Goal: Navigation & Orientation: Find specific page/section

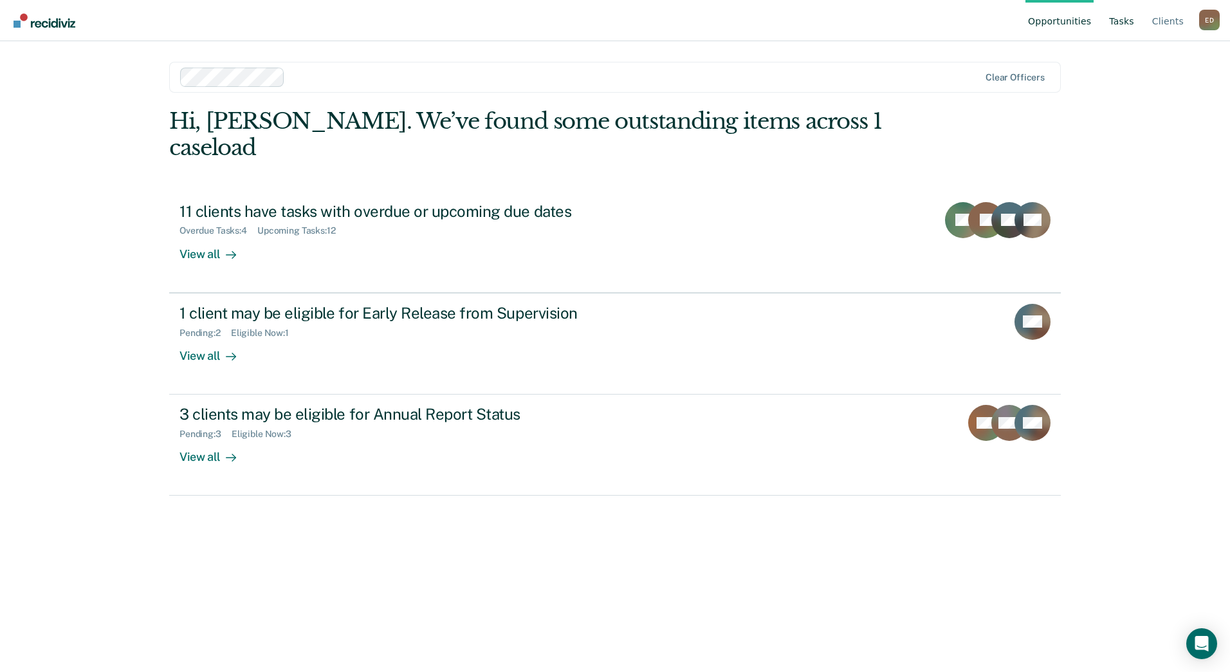
click at [1129, 22] on link "Tasks" at bounding box center [1122, 20] width 30 height 41
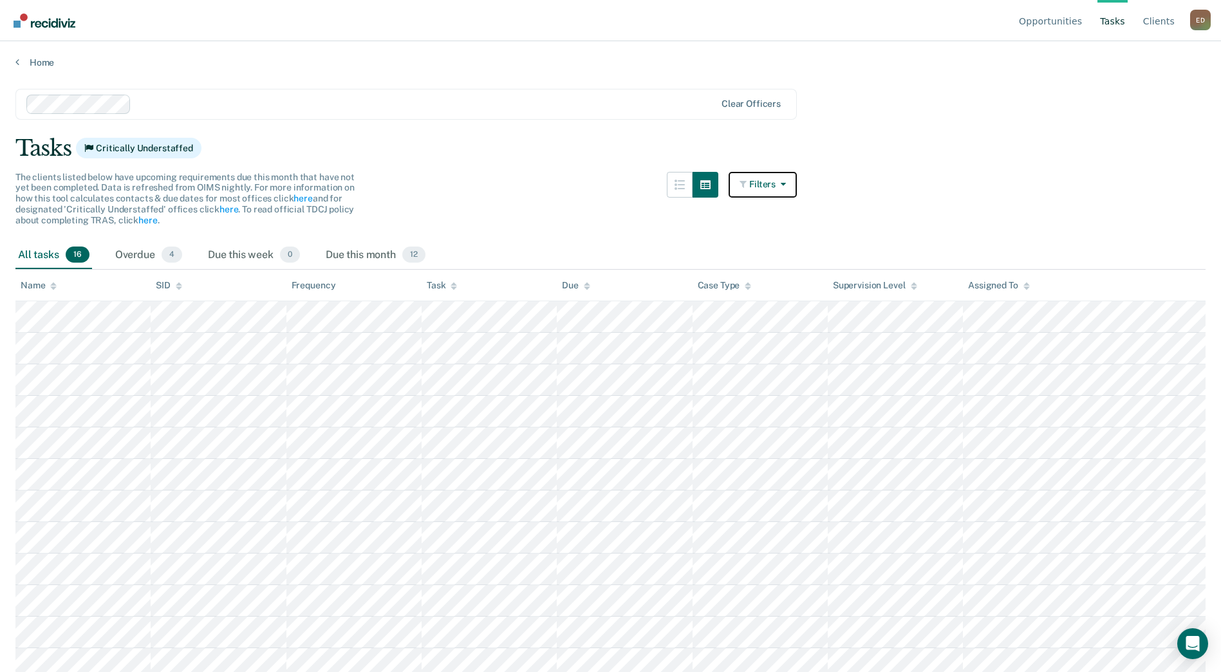
click at [762, 187] on button "Filters" at bounding box center [762, 185] width 68 height 26
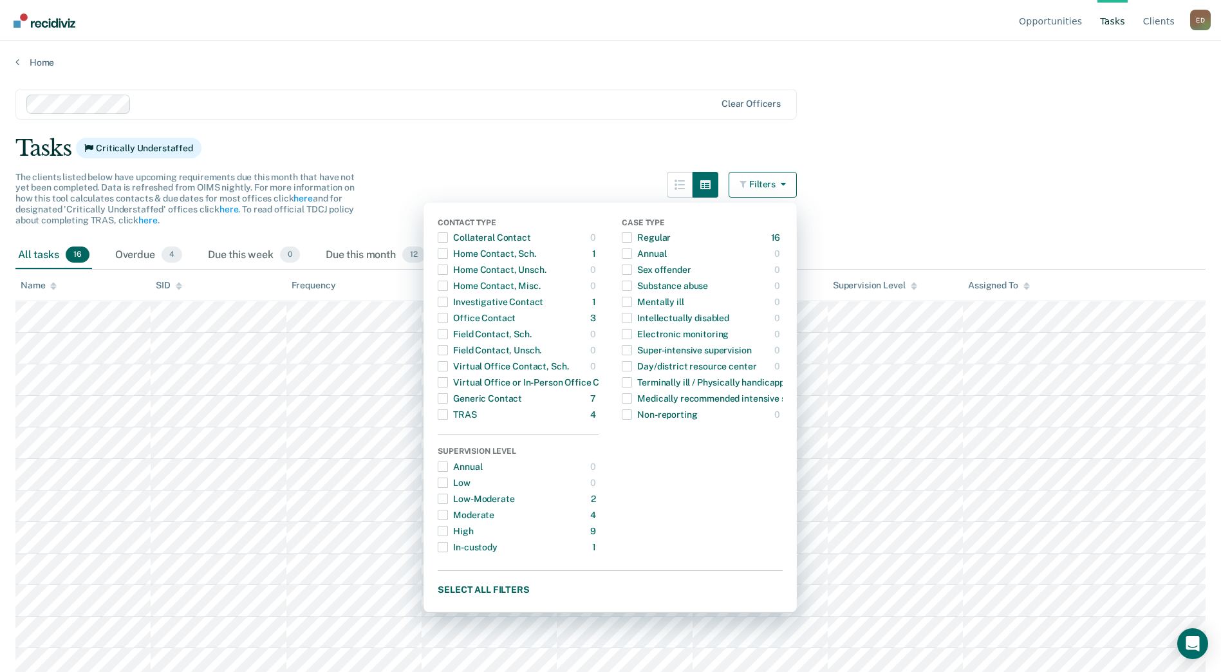
click at [885, 172] on main "Clear officers Tasks Critically Understaffed The clients listed below have upco…" at bounding box center [610, 368] width 1221 height 600
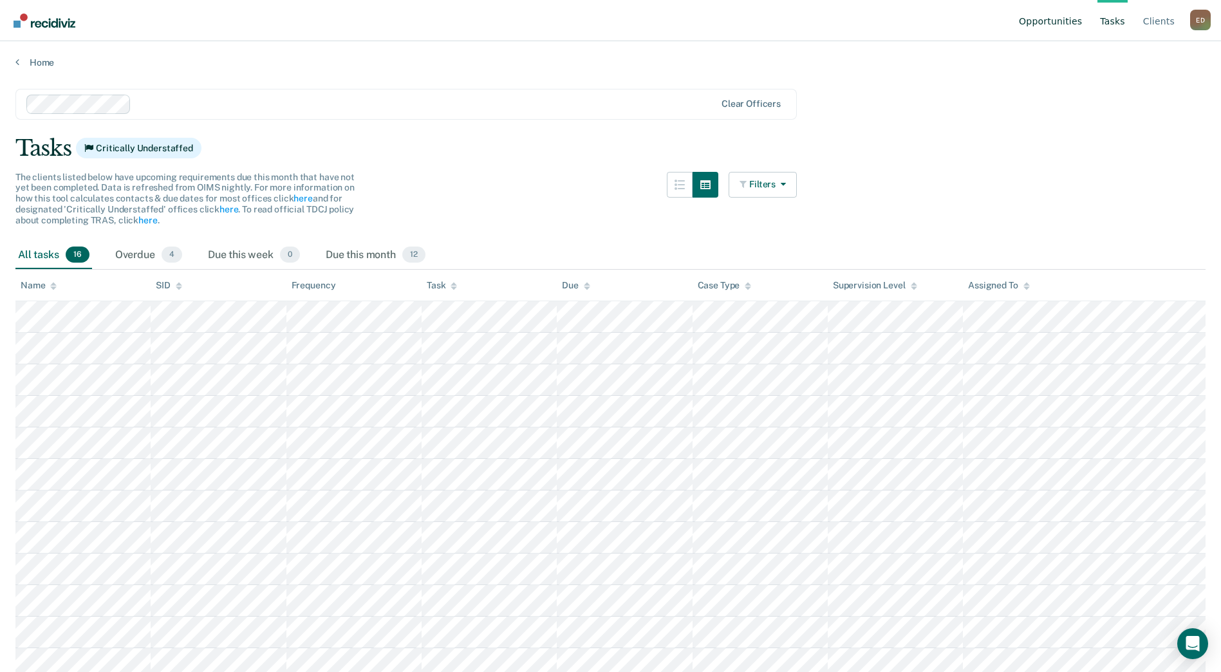
click at [1064, 26] on link "Opportunities" at bounding box center [1050, 20] width 68 height 41
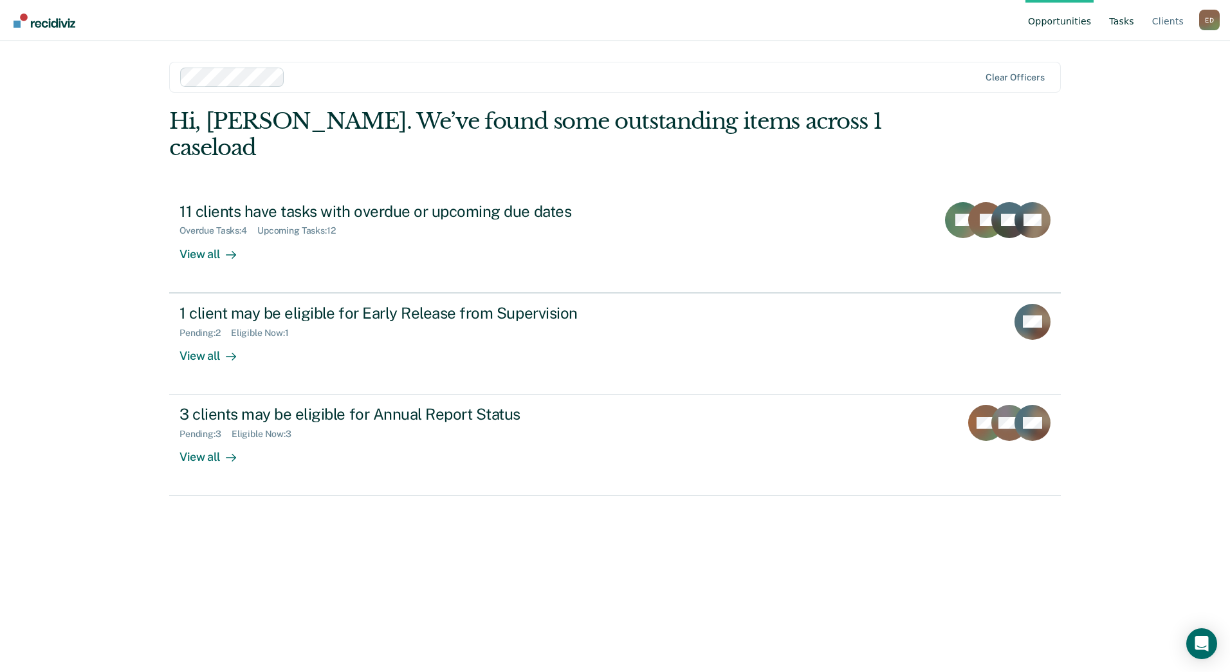
click at [1115, 23] on link "Tasks" at bounding box center [1122, 20] width 30 height 41
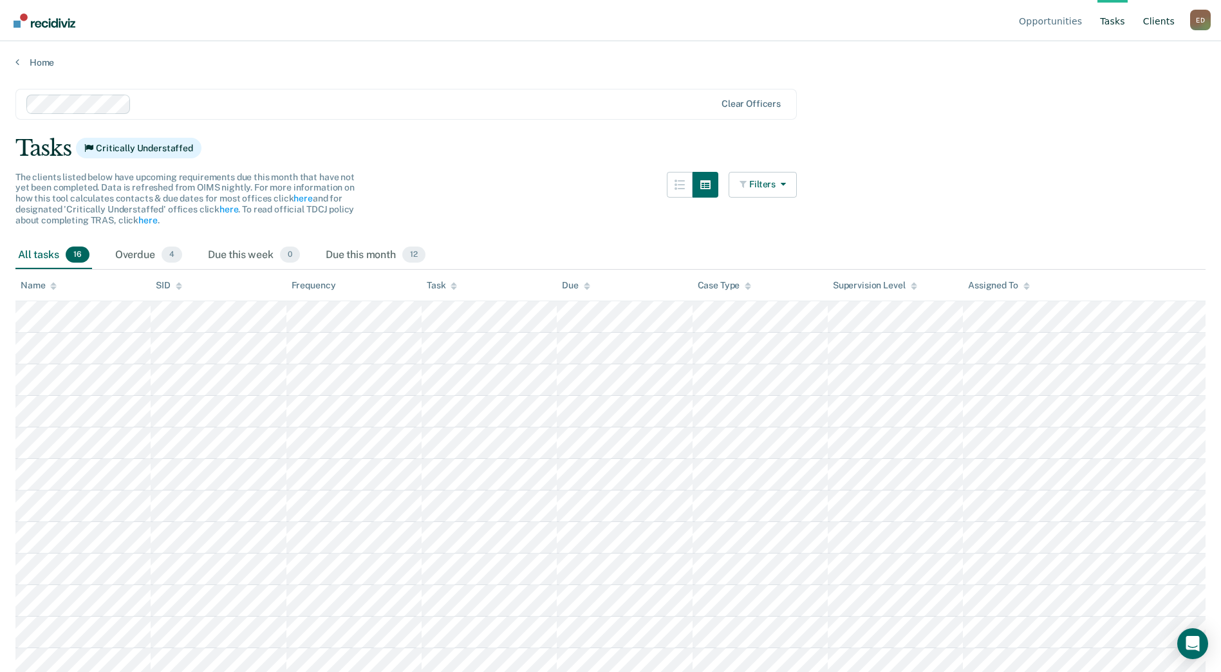
click at [1151, 23] on link "Client s" at bounding box center [1158, 20] width 37 height 41
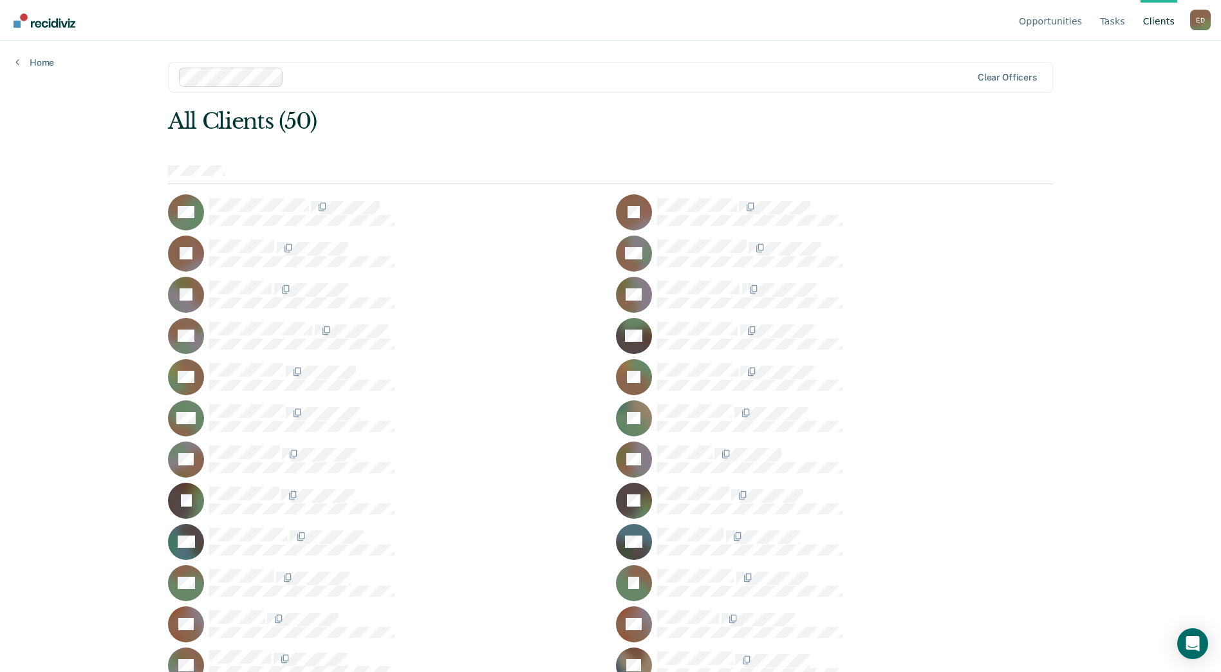
drag, startPoint x: 1187, startPoint y: 14, endPoint x: 1194, endPoint y: 21, distance: 10.5
click at [1187, 14] on ul "Opportunities Tasks Client s" at bounding box center [1103, 20] width 174 height 41
click at [1196, 22] on div "E D" at bounding box center [1200, 20] width 21 height 21
click at [1126, 98] on link "Log Out" at bounding box center [1148, 101] width 83 height 11
